Goal: Task Accomplishment & Management: Complete application form

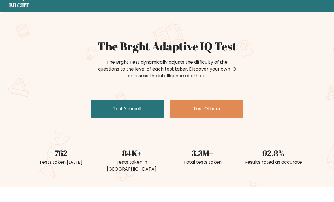
scroll to position [18, 0]
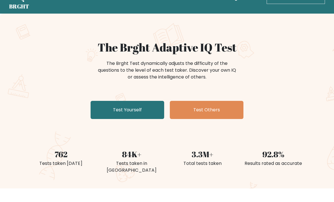
click at [146, 106] on link "Test Yourself" at bounding box center [128, 110] width 74 height 18
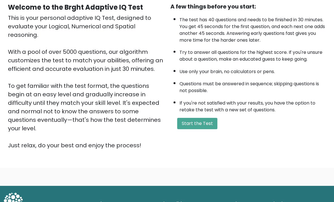
scroll to position [51, 0]
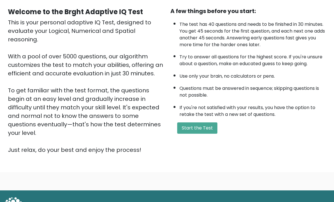
click at [203, 133] on button "Start the Test" at bounding box center [197, 127] width 40 height 11
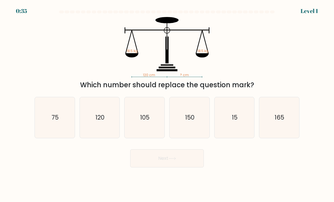
click at [92, 127] on icon "120" at bounding box center [100, 118] width 40 height 40
click at [167, 104] on input "b. 120" at bounding box center [167, 102] width 0 height 3
radio input "true"
click at [188, 165] on button "Next" at bounding box center [167, 158] width 74 height 18
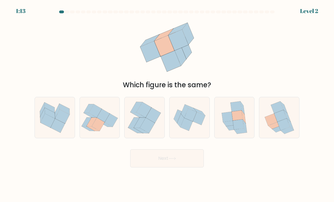
click at [230, 120] on icon at bounding box center [227, 117] width 11 height 10
click at [167, 104] on input "e." at bounding box center [167, 102] width 0 height 3
radio input "true"
click at [193, 163] on button "Next" at bounding box center [167, 158] width 74 height 18
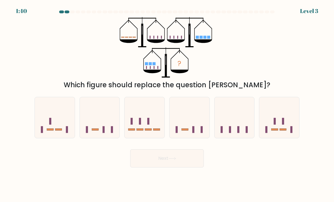
click at [147, 117] on icon at bounding box center [144, 117] width 40 height 33
click at [167, 104] on input "c." at bounding box center [167, 102] width 0 height 3
radio input "true"
click at [195, 165] on button "Next" at bounding box center [167, 158] width 74 height 18
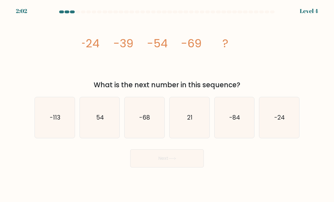
click at [241, 121] on icon "-84" at bounding box center [234, 118] width 40 height 40
click at [167, 104] on input "e. -84" at bounding box center [167, 102] width 0 height 3
radio input "true"
click at [193, 163] on button "Next" at bounding box center [167, 158] width 74 height 18
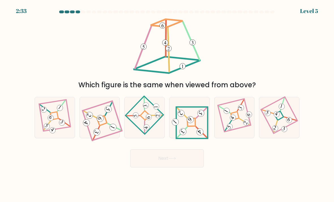
click at [195, 126] on 271 at bounding box center [191, 122] width 8 height 8
click at [167, 104] on input "d." at bounding box center [167, 102] width 0 height 3
radio input "true"
click at [193, 167] on button "Next" at bounding box center [167, 158] width 74 height 18
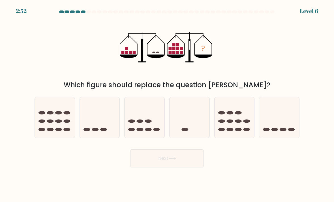
click at [276, 126] on icon at bounding box center [279, 117] width 40 height 33
click at [167, 104] on input "f." at bounding box center [167, 102] width 0 height 3
radio input "true"
click at [188, 156] on button "Next" at bounding box center [167, 158] width 74 height 18
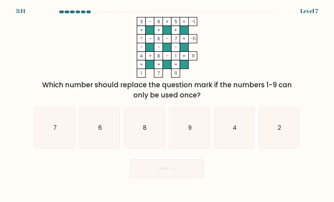
click at [295, 124] on icon "2" at bounding box center [279, 128] width 40 height 40
click at [167, 104] on input "f. 2" at bounding box center [167, 102] width 0 height 3
radio input "true"
click at [197, 176] on button "Next" at bounding box center [167, 168] width 74 height 18
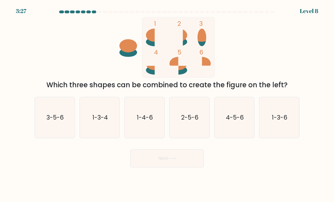
click at [241, 119] on icon "4-5-6" at bounding box center [234, 118] width 40 height 40
click at [167, 104] on input "e. 4-5-6" at bounding box center [167, 102] width 0 height 3
radio input "true"
click at [189, 164] on button "Next" at bounding box center [167, 158] width 74 height 18
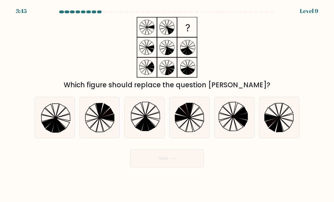
click at [148, 119] on icon at bounding box center [153, 115] width 14 height 7
click at [167, 104] on input "c." at bounding box center [167, 102] width 0 height 3
radio input "true"
click at [190, 163] on button "Next" at bounding box center [167, 158] width 74 height 18
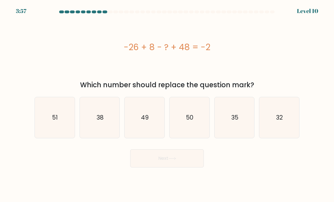
click at [273, 127] on icon "32" at bounding box center [279, 118] width 40 height 40
click at [167, 104] on input "f. 32" at bounding box center [167, 102] width 0 height 3
radio input "true"
click at [196, 165] on button "Next" at bounding box center [167, 158] width 74 height 18
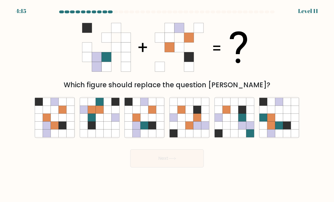
click at [150, 135] on icon at bounding box center [152, 133] width 8 height 8
click at [167, 104] on input "c." at bounding box center [167, 102] width 0 height 3
radio input "true"
click at [195, 163] on button "Next" at bounding box center [167, 158] width 74 height 18
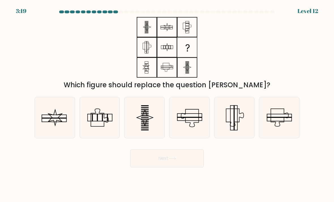
click at [193, 117] on icon at bounding box center [189, 118] width 40 height 40
click at [167, 104] on input "d." at bounding box center [167, 102] width 0 height 3
radio input "true"
click at [240, 124] on icon at bounding box center [234, 118] width 40 height 40
click at [167, 104] on input "e." at bounding box center [167, 102] width 0 height 3
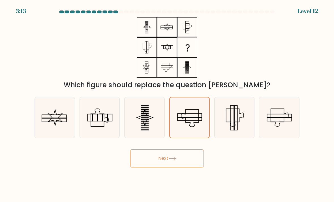
radio input "true"
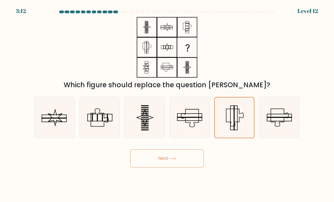
click at [192, 163] on button "Next" at bounding box center [167, 158] width 74 height 18
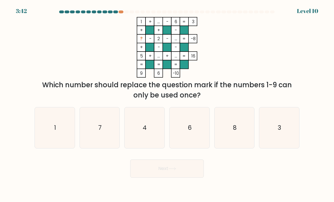
click at [276, 119] on icon "3" at bounding box center [279, 128] width 40 height 40
click at [167, 104] on input "f. 3" at bounding box center [167, 102] width 0 height 3
radio input "true"
click at [195, 177] on button "Next" at bounding box center [167, 168] width 74 height 18
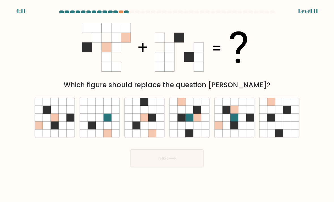
click at [107, 120] on icon at bounding box center [108, 117] width 8 height 8
click at [167, 104] on input "b." at bounding box center [167, 102] width 0 height 3
radio input "true"
click at [104, 114] on icon at bounding box center [108, 110] width 8 height 8
click at [167, 104] on input "b." at bounding box center [167, 102] width 0 height 3
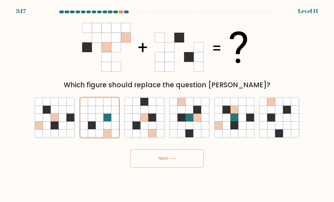
click at [47, 129] on icon at bounding box center [47, 125] width 8 height 8
click at [167, 104] on input "a." at bounding box center [167, 102] width 0 height 3
radio input "true"
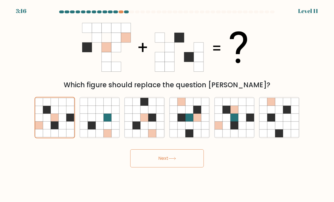
click at [193, 161] on button "Next" at bounding box center [167, 158] width 74 height 18
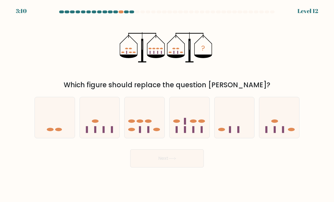
click at [191, 120] on icon at bounding box center [189, 117] width 40 height 33
click at [167, 104] on input "d." at bounding box center [167, 102] width 0 height 3
radio input "true"
click at [193, 166] on button "Next" at bounding box center [167, 158] width 74 height 18
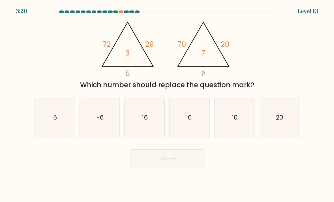
click at [160, 121] on icon "16" at bounding box center [144, 118] width 40 height 40
click at [167, 104] on input "c. 16" at bounding box center [167, 102] width 0 height 3
radio input "true"
click at [190, 165] on button "Next" at bounding box center [167, 158] width 74 height 18
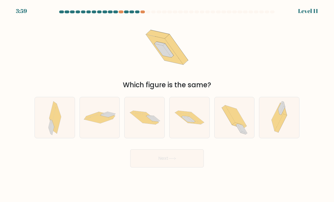
click at [198, 116] on icon at bounding box center [189, 117] width 40 height 26
click at [167, 104] on input "d." at bounding box center [167, 102] width 0 height 3
radio input "true"
click at [189, 167] on button "Next" at bounding box center [167, 158] width 74 height 18
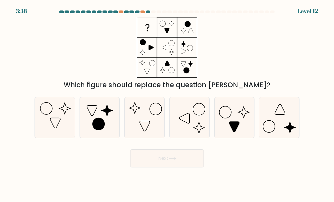
click at [269, 133] on icon at bounding box center [279, 118] width 40 height 40
click at [167, 104] on input "f." at bounding box center [167, 102] width 0 height 3
radio input "true"
click at [181, 166] on button "Next" at bounding box center [167, 158] width 74 height 18
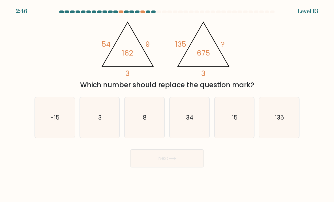
click at [102, 124] on icon "3" at bounding box center [100, 118] width 40 height 40
click at [167, 104] on input "b. 3" at bounding box center [167, 102] width 0 height 3
radio input "true"
click at [183, 165] on button "Next" at bounding box center [167, 158] width 74 height 18
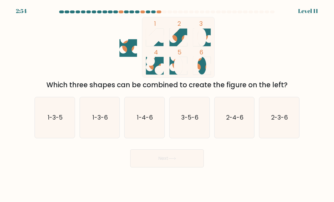
click at [191, 112] on icon "3-5-6" at bounding box center [189, 118] width 40 height 40
click at [167, 104] on input "d. 3-5-6" at bounding box center [167, 102] width 0 height 3
radio input "true"
click at [189, 165] on button "Next" at bounding box center [167, 158] width 74 height 18
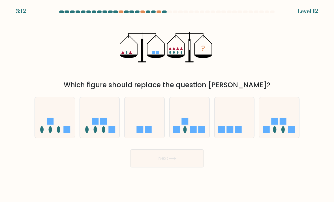
click at [288, 123] on icon at bounding box center [279, 117] width 40 height 33
click at [167, 104] on input "f." at bounding box center [167, 102] width 0 height 3
radio input "true"
click at [192, 167] on button "Next" at bounding box center [167, 158] width 74 height 18
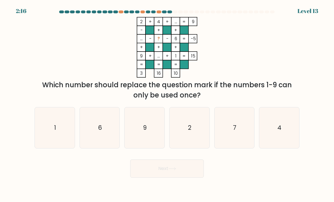
click at [246, 136] on icon "7" at bounding box center [234, 128] width 40 height 40
click at [167, 104] on input "e. 7" at bounding box center [167, 102] width 0 height 3
radio input "true"
click at [173, 170] on icon at bounding box center [172, 168] width 8 height 3
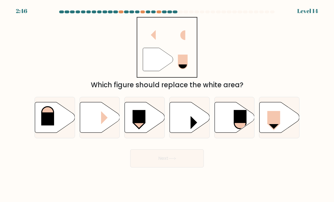
click at [288, 125] on icon at bounding box center [279, 117] width 40 height 31
click at [167, 104] on input "f." at bounding box center [167, 102] width 0 height 3
radio input "true"
click at [193, 167] on button "Next" at bounding box center [167, 158] width 74 height 18
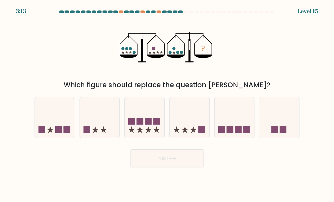
click at [89, 133] on rect at bounding box center [86, 129] width 7 height 7
click at [167, 104] on input "b." at bounding box center [167, 102] width 0 height 3
radio input "true"
click at [191, 166] on button "Next" at bounding box center [167, 158] width 74 height 18
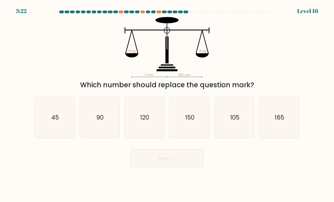
click at [143, 132] on icon "120" at bounding box center [144, 118] width 40 height 40
click at [167, 104] on input "c. 120" at bounding box center [167, 102] width 0 height 3
radio input "true"
click at [186, 162] on button "Next" at bounding box center [167, 158] width 74 height 18
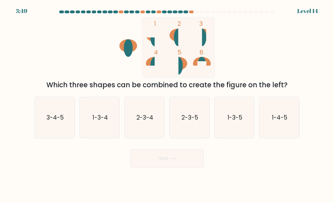
click at [287, 132] on icon "1-4-5" at bounding box center [279, 118] width 40 height 40
click at [167, 104] on input "f. 1-4-5" at bounding box center [167, 102] width 0 height 3
radio input "true"
click at [192, 164] on button "Next" at bounding box center [167, 158] width 74 height 18
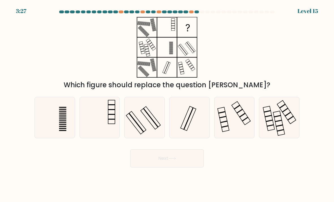
click at [248, 117] on icon at bounding box center [234, 118] width 40 height 40
click at [167, 104] on input "e." at bounding box center [167, 102] width 0 height 3
radio input "true"
click at [184, 167] on button "Next" at bounding box center [167, 158] width 74 height 18
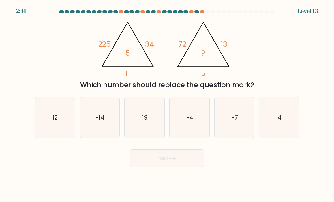
click at [285, 128] on icon "4" at bounding box center [279, 118] width 40 height 40
click at [167, 104] on input "f. 4" at bounding box center [167, 102] width 0 height 3
radio input "true"
click at [188, 184] on body "2:38 Level 13" at bounding box center [167, 101] width 334 height 202
click at [191, 154] on button "Next" at bounding box center [167, 158] width 74 height 18
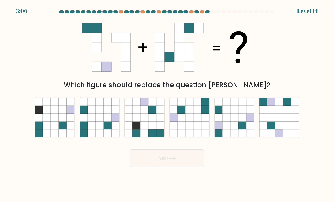
click at [95, 129] on icon at bounding box center [92, 125] width 8 height 8
click at [167, 104] on input "b." at bounding box center [167, 102] width 0 height 3
radio input "true"
click at [165, 167] on button "Next" at bounding box center [167, 158] width 74 height 18
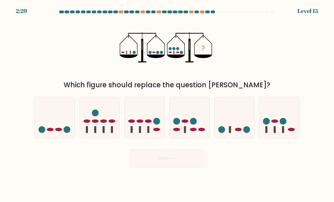
click at [294, 117] on icon at bounding box center [279, 117] width 40 height 33
click at [167, 104] on input "f." at bounding box center [167, 102] width 0 height 3
radio input "true"
click at [196, 164] on button "Next" at bounding box center [167, 158] width 74 height 18
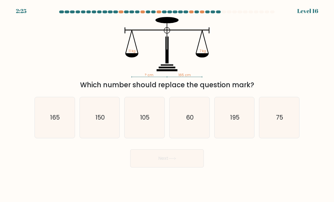
click at [254, 110] on icon "195" at bounding box center [234, 118] width 40 height 40
click at [167, 104] on input "e. 195" at bounding box center [167, 102] width 0 height 3
radio input "true"
click at [141, 121] on text "105" at bounding box center [144, 117] width 9 height 8
click at [167, 104] on input "c. 105" at bounding box center [167, 102] width 0 height 3
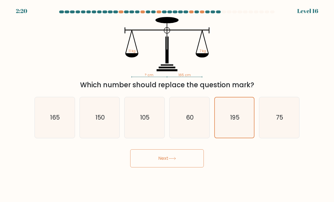
radio input "true"
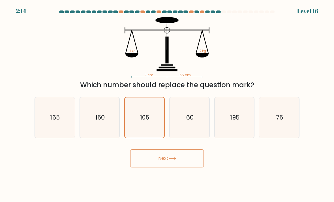
click at [157, 167] on button "Next" at bounding box center [167, 158] width 74 height 18
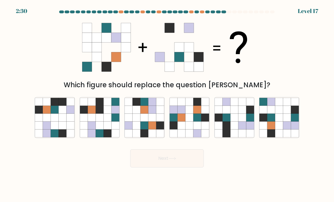
click at [55, 128] on icon at bounding box center [55, 125] width 8 height 8
click at [167, 104] on input "a." at bounding box center [167, 102] width 0 height 3
radio input "true"
click at [186, 166] on button "Next" at bounding box center [167, 158] width 74 height 18
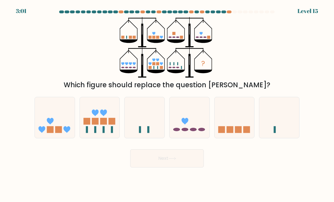
click at [122, 14] on div at bounding box center [167, 12] width 272 height 5
click at [86, 114] on icon at bounding box center [100, 117] width 40 height 33
click at [167, 104] on input "b." at bounding box center [167, 102] width 0 height 3
radio input "true"
click at [144, 163] on button "Next" at bounding box center [167, 158] width 74 height 18
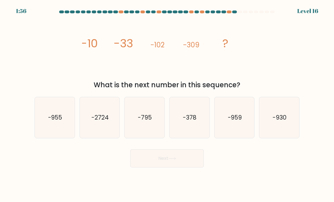
click at [242, 123] on icon "-959" at bounding box center [234, 118] width 40 height 40
click at [167, 104] on input "e. -959" at bounding box center [167, 102] width 0 height 3
radio input "true"
click at [70, 127] on icon "-955" at bounding box center [55, 118] width 40 height 40
click at [167, 104] on input "a. -955" at bounding box center [167, 102] width 0 height 3
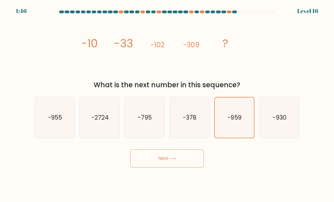
radio input "true"
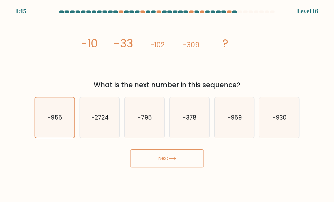
click at [185, 167] on button "Next" at bounding box center [167, 158] width 74 height 18
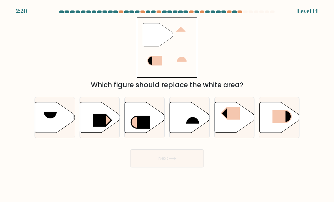
click at [238, 119] on rect at bounding box center [233, 113] width 13 height 13
click at [167, 104] on input "e." at bounding box center [167, 102] width 0 height 3
radio input "true"
click at [194, 167] on button "Next" at bounding box center [167, 158] width 74 height 18
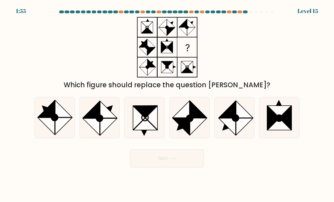
click at [200, 105] on icon at bounding box center [189, 118] width 40 height 40
click at [167, 104] on input "d." at bounding box center [167, 102] width 0 height 3
radio input "true"
click at [180, 167] on button "Next" at bounding box center [167, 158] width 74 height 18
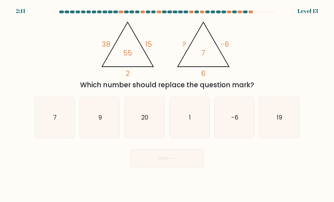
click at [64, 131] on icon "7" at bounding box center [55, 118] width 40 height 40
click at [167, 104] on input "a. 7" at bounding box center [167, 102] width 0 height 3
radio input "true"
click at [163, 167] on button "Next" at bounding box center [167, 158] width 74 height 18
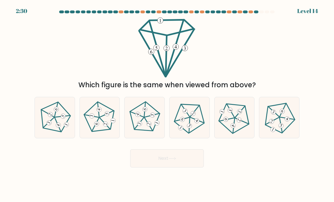
click at [137, 113] on icon at bounding box center [144, 117] width 33 height 33
click at [167, 104] on input "c." at bounding box center [167, 102] width 0 height 3
radio input "true"
click at [163, 167] on button "Next" at bounding box center [167, 158] width 74 height 18
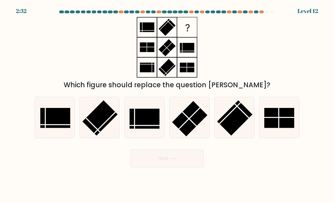
click at [286, 112] on icon at bounding box center [279, 118] width 40 height 40
click at [167, 104] on input "f." at bounding box center [167, 102] width 0 height 3
radio input "true"
click at [192, 167] on button "Next" at bounding box center [167, 158] width 74 height 18
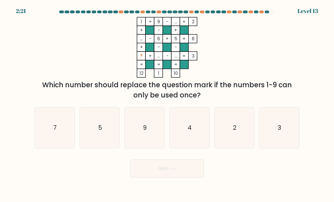
click at [200, 124] on icon "4" at bounding box center [189, 128] width 40 height 40
click at [167, 104] on input "d. 4" at bounding box center [167, 102] width 0 height 3
radio input "true"
click at [198, 177] on button "Next" at bounding box center [167, 168] width 74 height 18
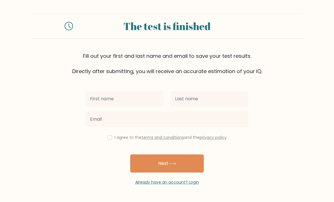
scroll to position [18, 0]
click at [200, 154] on button "Next" at bounding box center [167, 163] width 74 height 18
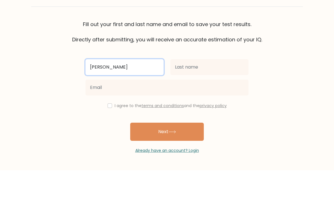
type input "[PERSON_NAME]"
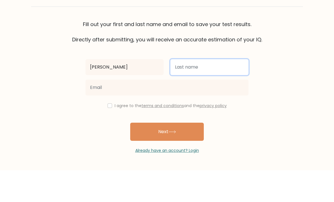
click at [220, 91] on input "text" at bounding box center [209, 99] width 78 height 16
type input "[PERSON_NAME]"
click at [167, 154] on button "Next" at bounding box center [167, 163] width 74 height 18
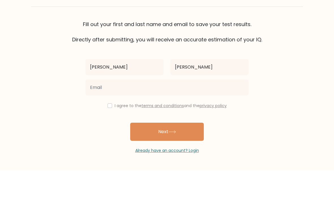
click at [309, 77] on form "The test is finished Fill out your first and last name and email to save your t…" at bounding box center [167, 99] width 334 height 171
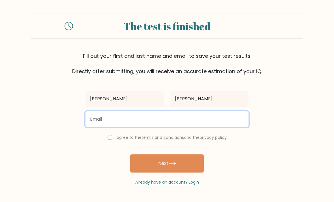
click at [228, 111] on input "email" at bounding box center [166, 119] width 163 height 16
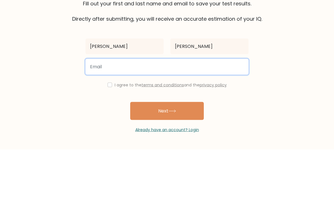
click at [210, 111] on input "email" at bounding box center [166, 119] width 163 height 16
click at [105, 111] on input "email" at bounding box center [166, 119] width 163 height 16
paste input "nikodem.wodnik@gmail.com"
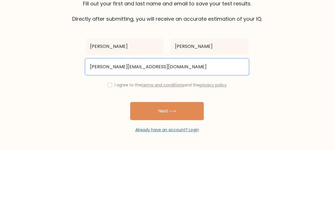
type input "nikodem.wodnik@gmail.com"
click at [167, 154] on button "Next" at bounding box center [167, 163] width 74 height 18
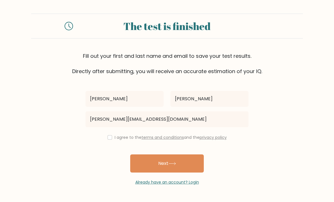
click at [107, 135] on input "checkbox" at bounding box center [109, 137] width 5 height 5
checkbox input "true"
click at [187, 154] on button "Next" at bounding box center [167, 163] width 74 height 18
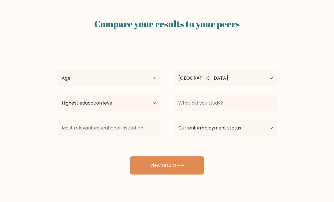
select select "GB"
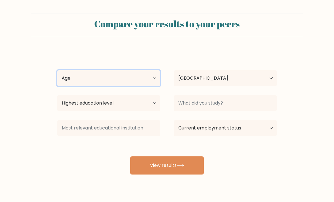
click at [149, 76] on select "Age Under [DEMOGRAPHIC_DATA] [DEMOGRAPHIC_DATA] [DEMOGRAPHIC_DATA] [DEMOGRAPHIC…" at bounding box center [108, 78] width 103 height 16
select select "min_18"
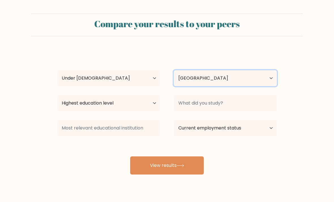
click at [269, 80] on select "Country Afghanistan Albania Algeria American Samoa Andorra Angola Anguilla Anta…" at bounding box center [225, 78] width 103 height 16
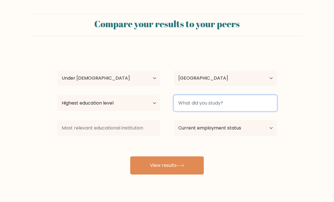
click at [259, 107] on input at bounding box center [225, 103] width 103 height 16
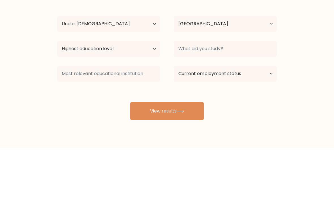
click at [307, 63] on form "Compare your results to your peers Nikodem szczepanik Age Under 18 years old 18…" at bounding box center [167, 94] width 334 height 161
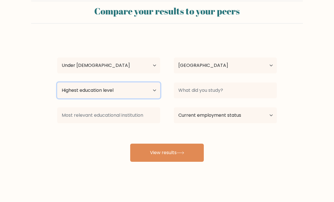
click at [137, 82] on select "Highest education level No schooling Primary Lower Secondary Upper Secondary Oc…" at bounding box center [108, 90] width 103 height 16
select select "lower_secondary"
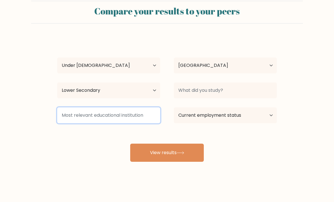
click at [152, 111] on input at bounding box center [108, 115] width 103 height 16
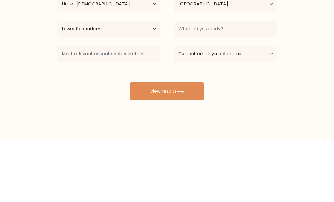
click at [296, 58] on form "Compare your results to your peers Nikodem szczepanik Age Under 18 years old 18…" at bounding box center [167, 81] width 334 height 161
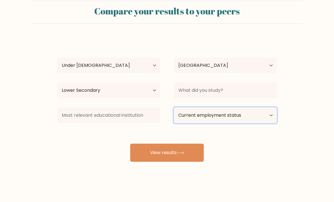
click at [271, 109] on select "Current employment status Employed Student Retired Other / prefer not to answer" at bounding box center [225, 115] width 103 height 16
select select "student"
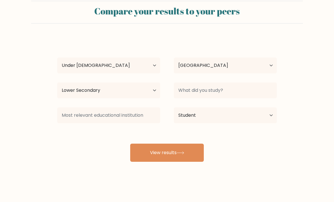
click at [187, 154] on button "View results" at bounding box center [167, 152] width 74 height 18
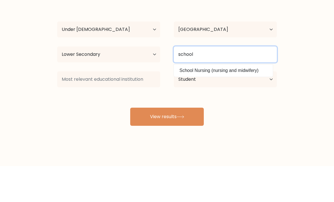
type input "school"
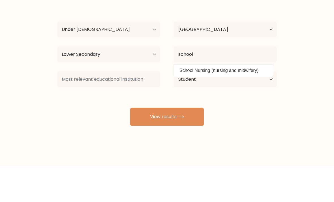
click at [302, 36] on form "Compare your results to your peers Nikodem szczepanik Age Under 18 years old 18…" at bounding box center [167, 81] width 334 height 161
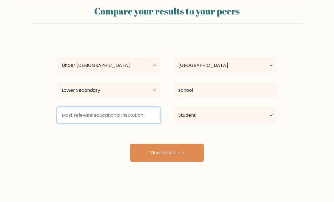
click at [149, 110] on input at bounding box center [108, 115] width 103 height 16
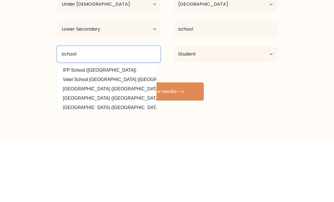
type input "school"
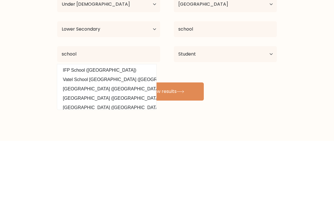
click at [276, 88] on div "Nikodem szczepanik Age Under 18 years old 18-24 years old 25-34 years old 35-44…" at bounding box center [167, 99] width 226 height 124
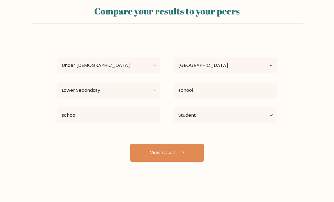
click at [183, 151] on button "View results" at bounding box center [167, 152] width 74 height 18
